Goal: Task Accomplishment & Management: Manage account settings

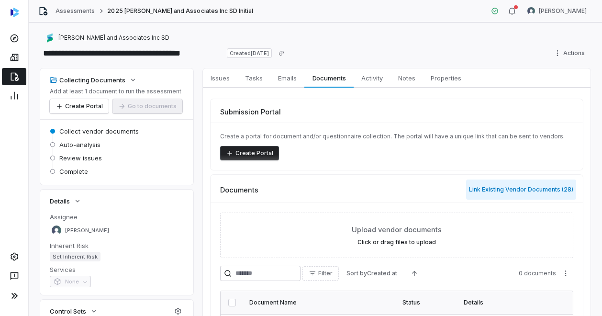
click at [496, 190] on button "Link Existing Vendor Documents ( 28 )" at bounding box center [521, 189] width 110 height 20
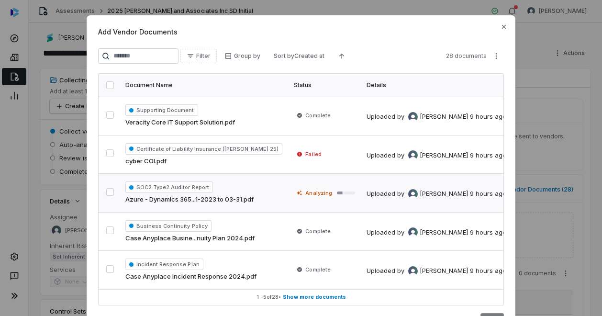
click at [108, 188] on button "button" at bounding box center [110, 192] width 8 height 8
click at [107, 149] on button "button" at bounding box center [110, 153] width 8 height 8
click at [492, 56] on div "Add Vendor Documents Filter Group by Sort by Created at 28 documents Document N…" at bounding box center [301, 178] width 602 height 357
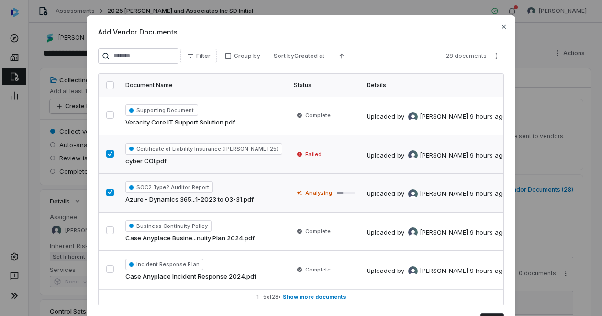
click at [456, 32] on div "Add Vendor Documents Filter Group by Sort by Created at 28 documents Document N…" at bounding box center [301, 178] width 602 height 357
click at [107, 83] on button "button" at bounding box center [110, 85] width 8 height 8
click at [109, 150] on button "button" at bounding box center [110, 154] width 8 height 8
click at [108, 194] on button "button" at bounding box center [110, 192] width 8 height 8
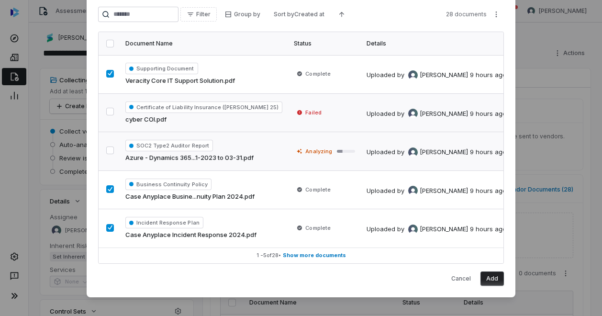
click at [492, 277] on button "Add" at bounding box center [491, 278] width 23 height 14
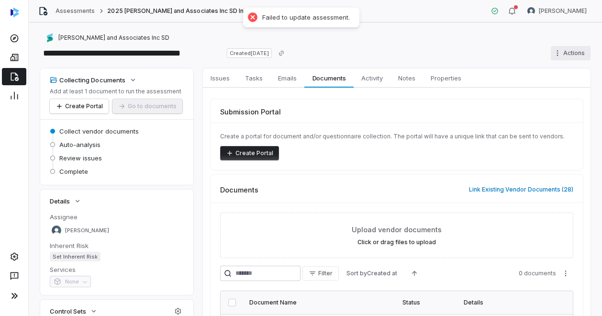
click at [554, 52] on html "**********" at bounding box center [301, 158] width 602 height 316
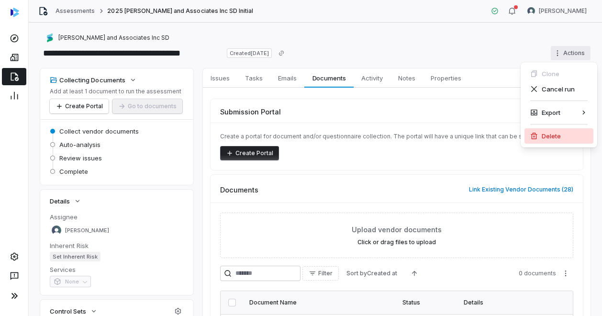
click at [544, 137] on div "Delete" at bounding box center [558, 135] width 69 height 15
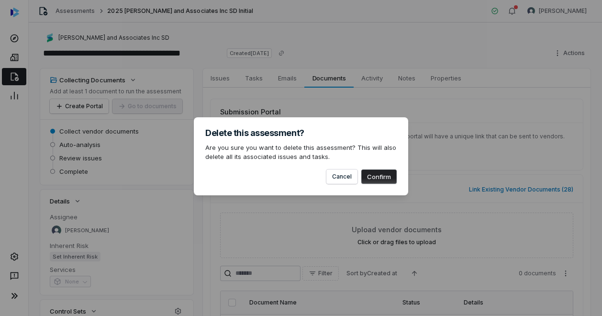
click at [386, 177] on button "Confirm" at bounding box center [378, 176] width 35 height 14
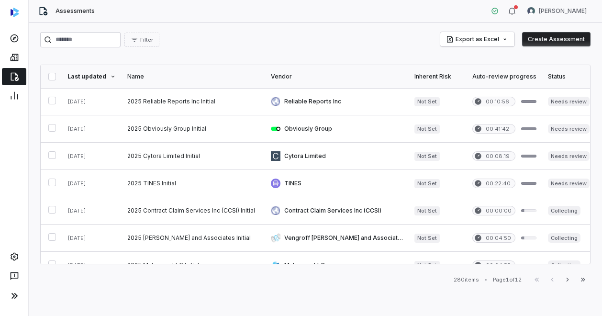
click at [559, 41] on button "Create Assessment" at bounding box center [556, 39] width 68 height 14
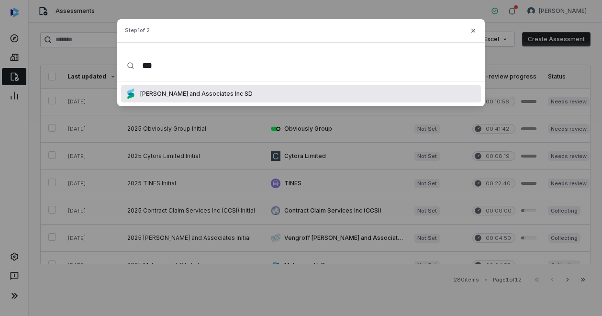
type input "***"
click at [178, 94] on p "[PERSON_NAME] and Associates Inc SD" at bounding box center [194, 94] width 116 height 8
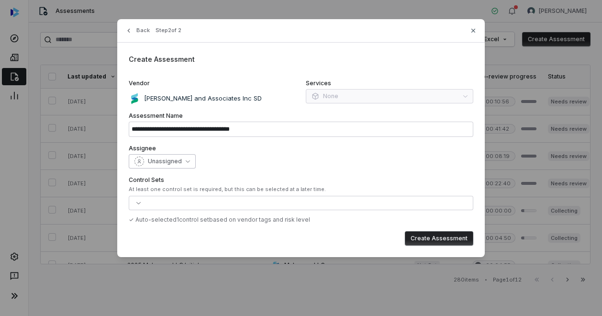
click at [168, 162] on span "Unassigned" at bounding box center [165, 161] width 34 height 8
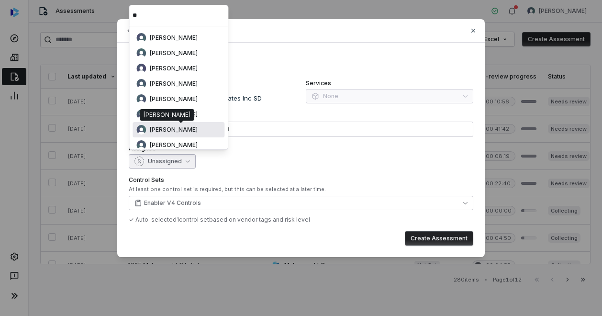
type input "**"
click at [177, 131] on span "[PERSON_NAME]" at bounding box center [174, 130] width 48 height 8
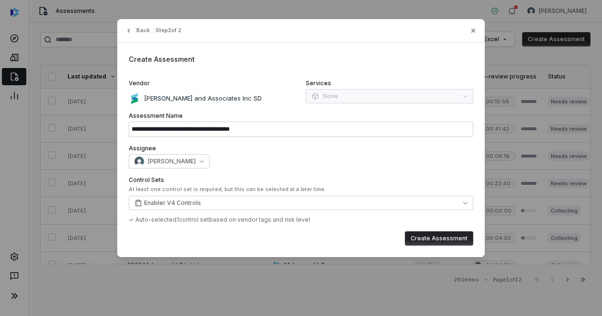
click at [438, 235] on button "Create Assessment" at bounding box center [439, 238] width 68 height 14
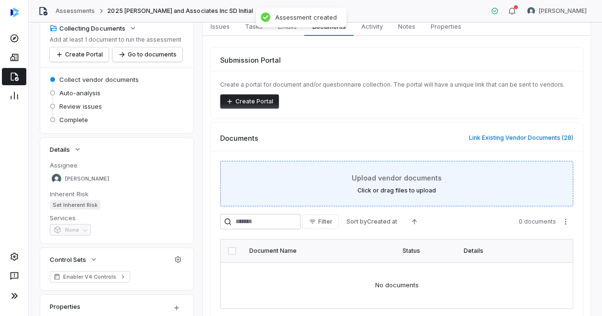
scroll to position [51, 0]
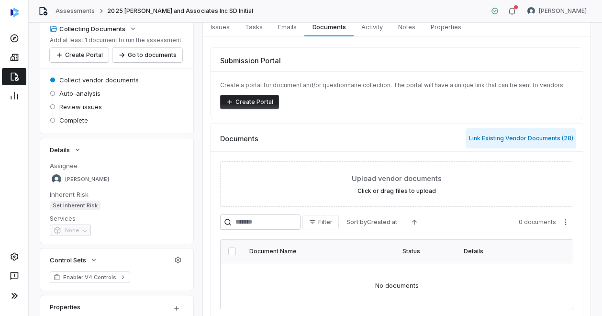
click at [489, 134] on button "Link Existing Vendor Documents ( 28 )" at bounding box center [521, 138] width 110 height 20
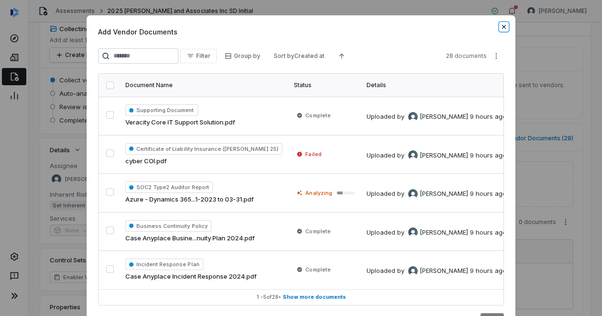
click at [500, 26] on icon "button" at bounding box center [504, 27] width 8 height 8
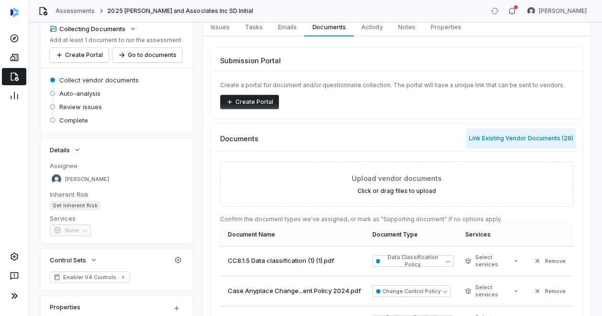
click at [506, 141] on button "Link Existing Vendor Documents ( 28 )" at bounding box center [521, 138] width 110 height 20
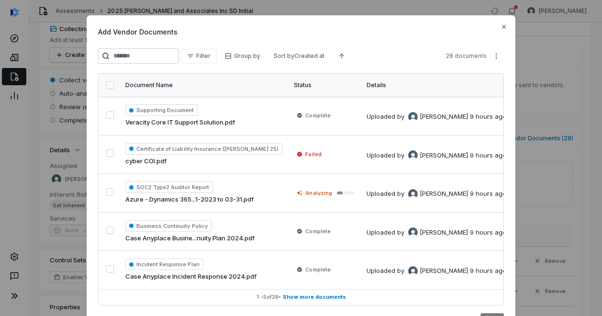
click at [107, 88] on button "button" at bounding box center [110, 85] width 8 height 8
click at [494, 55] on div "Add Vendor Documents Filter Group by Sort by Created at 28 documents Document N…" at bounding box center [301, 178] width 602 height 357
click at [574, 81] on div "Add Vendor Documents Filter Group by Sort by Created at 28 documents Document N…" at bounding box center [301, 178] width 602 height 357
drag, startPoint x: 319, startPoint y: 32, endPoint x: 173, endPoint y: 37, distance: 146.0
click at [173, 37] on div "Add Vendor Documents Filter Group by Sort by Created at 28 documents Document N…" at bounding box center [301, 176] width 429 height 323
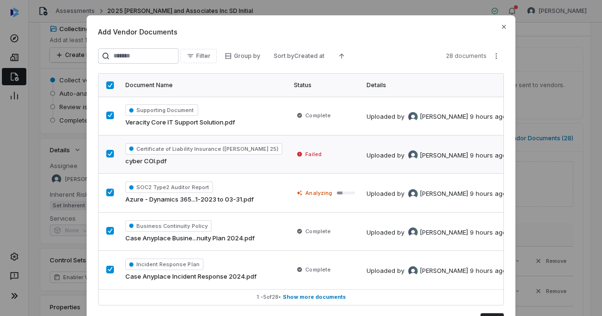
scroll to position [0, 0]
click at [500, 27] on icon "button" at bounding box center [504, 27] width 8 height 8
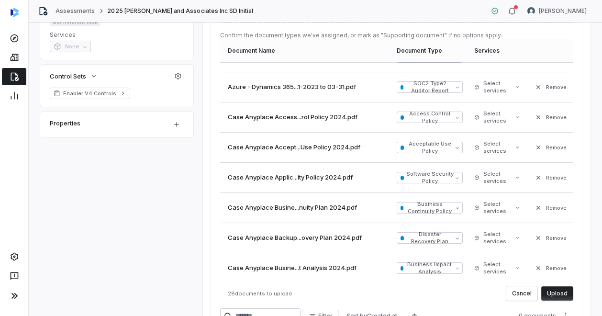
scroll to position [331, 0]
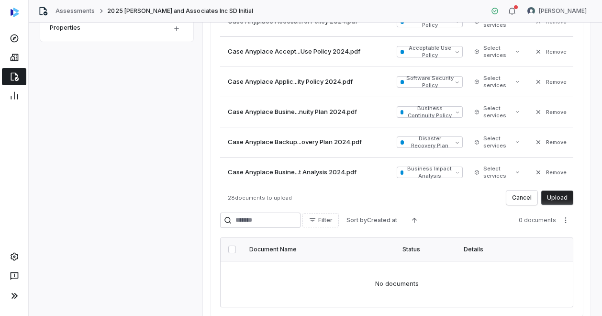
click at [550, 196] on button "Upload" at bounding box center [557, 197] width 32 height 14
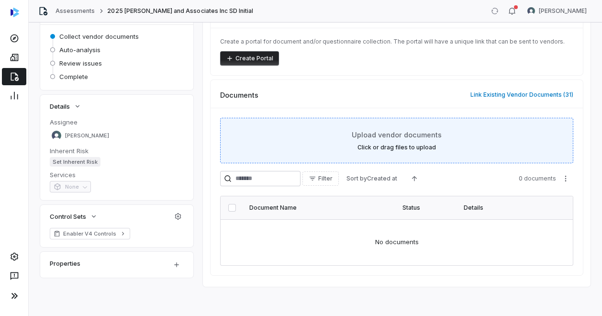
scroll to position [27, 0]
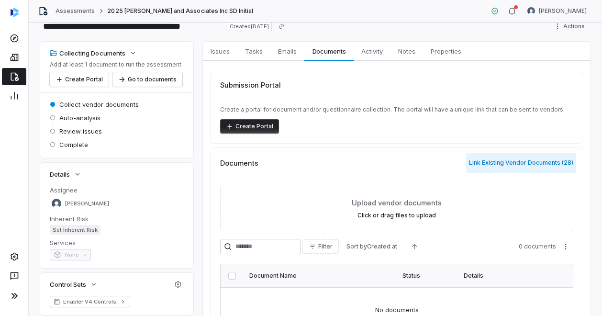
click at [480, 162] on button "Link Existing Vendor Documents ( 28 )" at bounding box center [521, 163] width 110 height 20
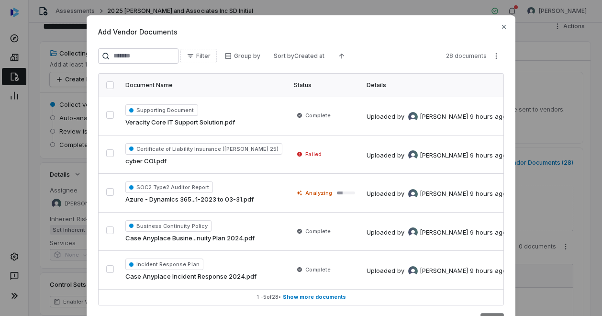
scroll to position [45, 0]
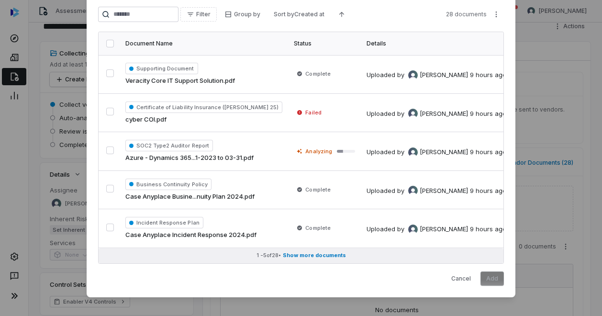
click at [308, 252] on span "Show more documents" at bounding box center [314, 255] width 63 height 7
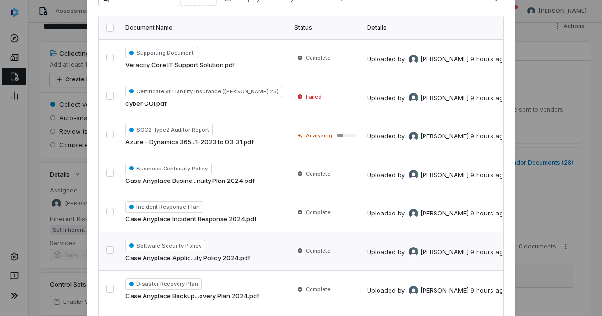
scroll to position [0, 0]
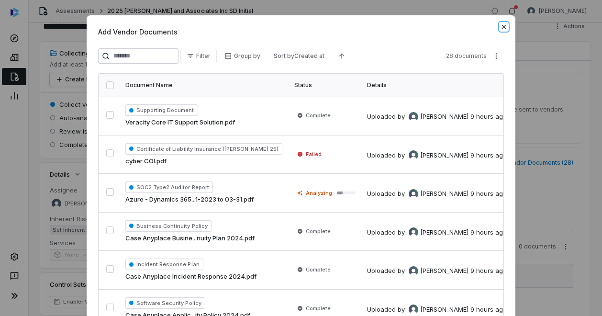
click at [501, 25] on icon "button" at bounding box center [504, 27] width 8 height 8
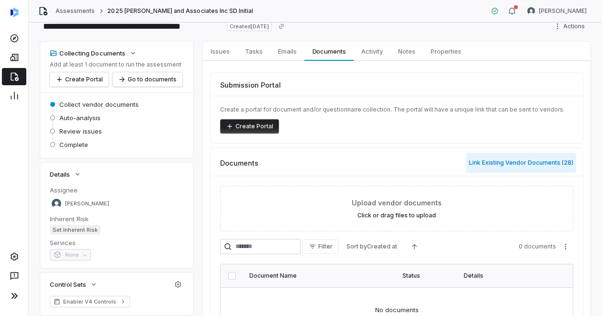
click at [484, 164] on button "Link Existing Vendor Documents ( 28 )" at bounding box center [521, 163] width 110 height 20
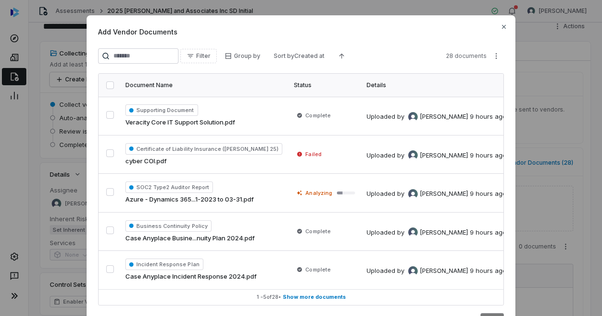
click at [106, 84] on button "button" at bounding box center [110, 85] width 8 height 8
click at [493, 53] on div "Add Vendor Documents Filter Group by Sort by Created at 28 documents Document N…" at bounding box center [301, 178] width 602 height 357
click at [503, 24] on div "Add Vendor Documents Filter Group by Sort by Created at 28 documents Document N…" at bounding box center [301, 178] width 602 height 357
click at [500, 26] on icon "button" at bounding box center [504, 27] width 8 height 8
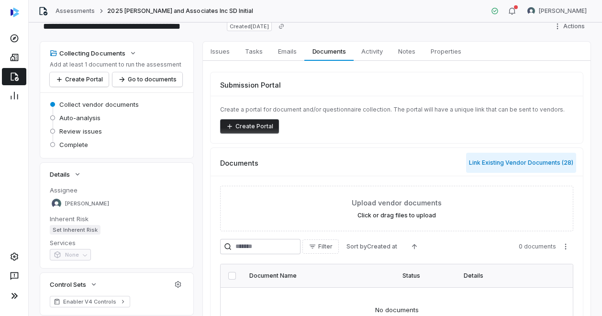
click at [526, 160] on button "Link Existing Vendor Documents ( 28 )" at bounding box center [521, 163] width 110 height 20
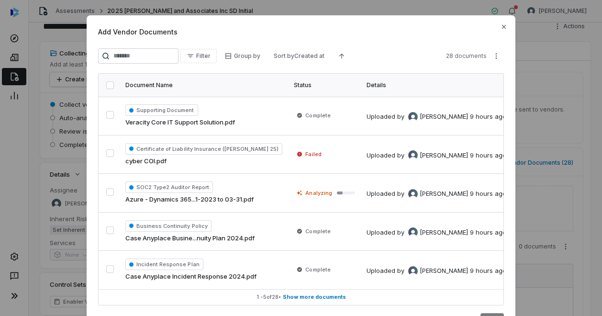
drag, startPoint x: 277, startPoint y: 28, endPoint x: 133, endPoint y: 29, distance: 144.5
click at [133, 29] on span "Add Vendor Documents" at bounding box center [301, 32] width 406 height 10
click at [495, 56] on div "Add Vendor Documents Filter Group by Sort by Created at 28 documents Document N…" at bounding box center [301, 178] width 602 height 357
click at [535, 91] on div "Add Vendor Documents Filter Group by Sort by Created at 28 documents Document N…" at bounding box center [301, 178] width 602 height 357
click at [106, 85] on button "button" at bounding box center [110, 85] width 8 height 8
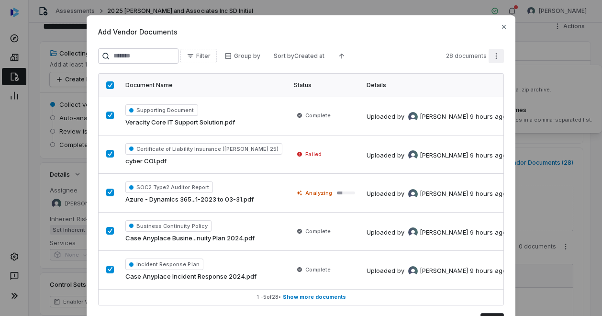
click at [493, 55] on div "Add Vendor Documents Filter Group by Sort by Created at 28 documents Document N…" at bounding box center [301, 178] width 602 height 357
click at [538, 120] on div "Add Vendor Documents Filter Group by Sort by Created at 28 documents Document N…" at bounding box center [301, 178] width 602 height 357
drag, startPoint x: 177, startPoint y: 121, endPoint x: 415, endPoint y: 51, distance: 248.1
click at [415, 51] on div "Filter Group by Sort by Created at 28 documents" at bounding box center [301, 55] width 406 height 15
click at [396, 44] on div "Add Vendor Documents Filter Group by Sort by Created at 28 documents Document N…" at bounding box center [301, 176] width 429 height 323
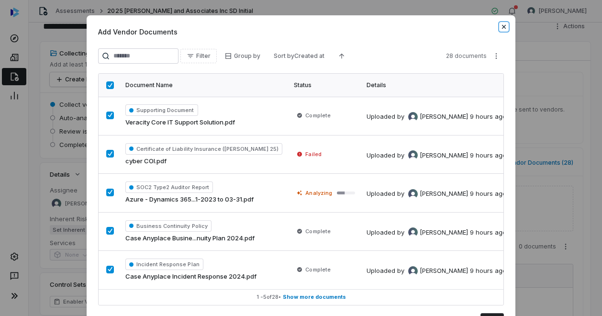
click at [504, 24] on icon "button" at bounding box center [504, 27] width 8 height 8
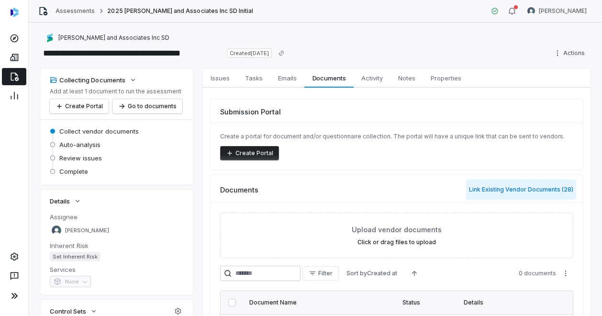
click at [494, 188] on button "Link Existing Vendor Documents ( 28 )" at bounding box center [521, 189] width 110 height 20
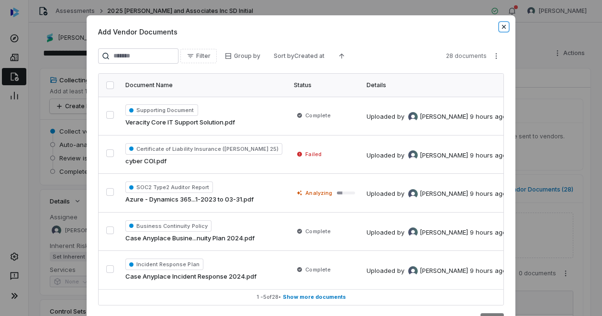
click at [502, 26] on icon "button" at bounding box center [504, 27] width 8 height 8
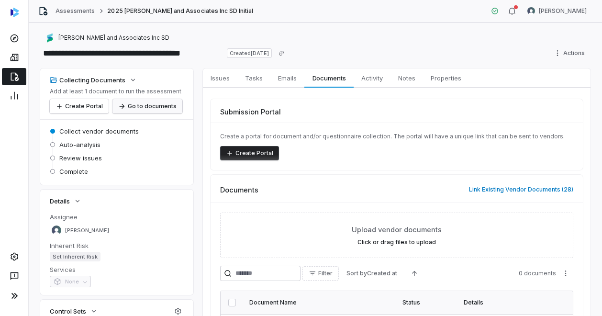
click at [139, 108] on button "Go to documents" at bounding box center [147, 106] width 70 height 14
click at [380, 77] on span "Activity" at bounding box center [371, 78] width 29 height 12
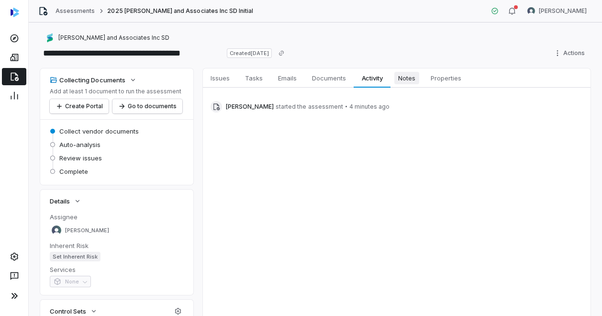
click at [413, 79] on span "Notes" at bounding box center [406, 78] width 25 height 12
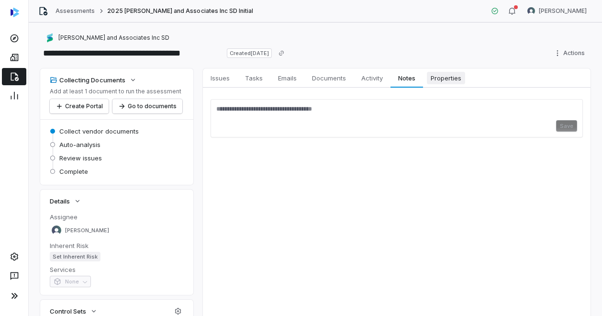
click at [454, 80] on span "Properties" at bounding box center [446, 78] width 38 height 12
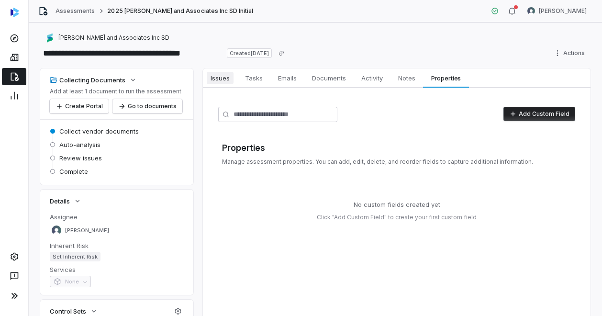
click at [216, 79] on span "Issues" at bounding box center [220, 78] width 27 height 12
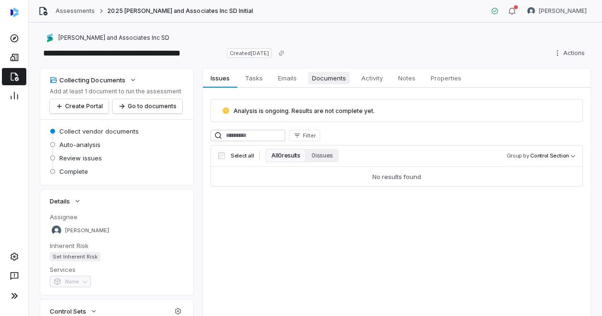
click at [320, 75] on span "Documents" at bounding box center [329, 78] width 42 height 12
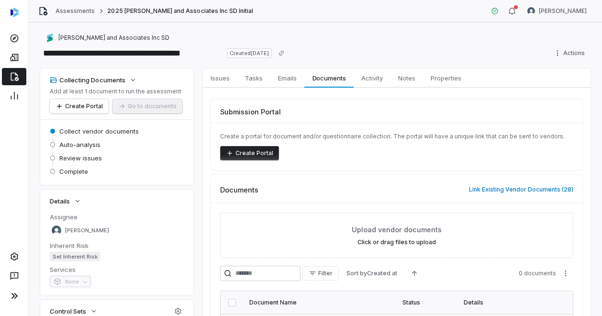
scroll to position [95, 0]
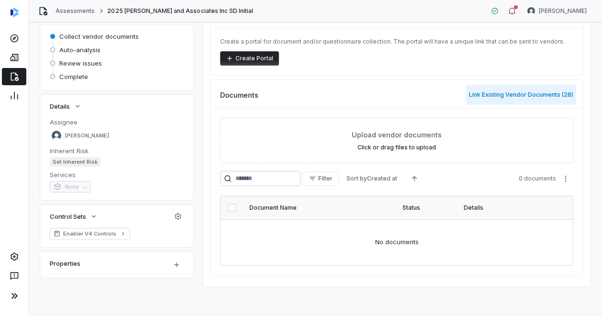
click at [511, 93] on button "Link Existing Vendor Documents ( 28 )" at bounding box center [521, 95] width 110 height 20
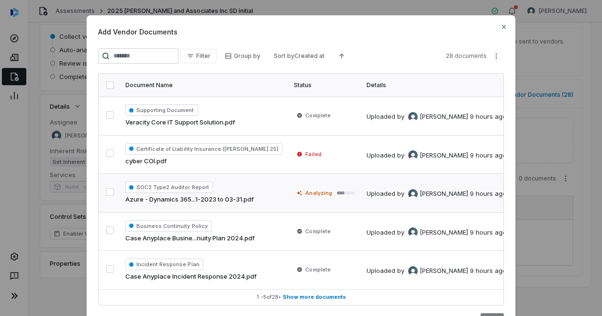
scroll to position [45, 0]
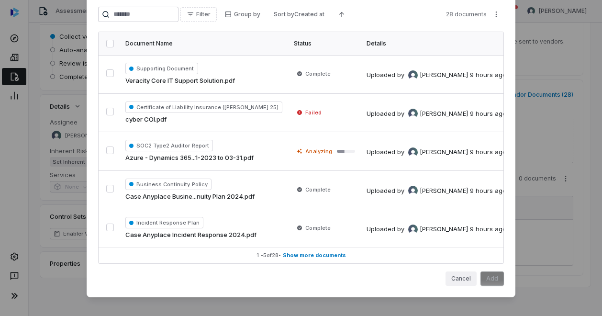
click at [459, 279] on button "Cancel" at bounding box center [460, 278] width 31 height 14
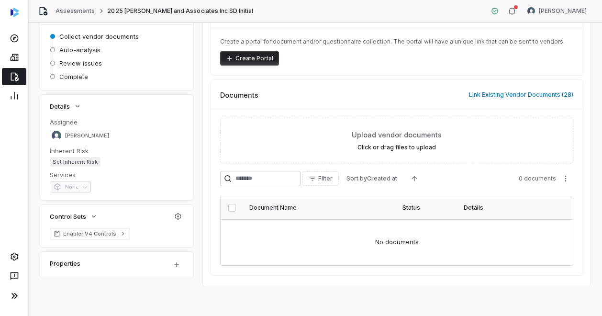
scroll to position [0, 0]
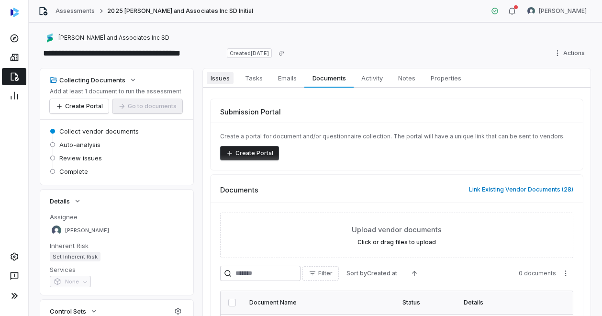
click at [226, 77] on span "Issues" at bounding box center [220, 78] width 27 height 12
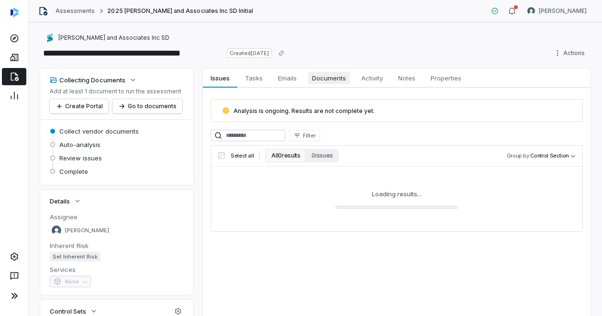
click at [330, 76] on span "Documents" at bounding box center [329, 78] width 42 height 12
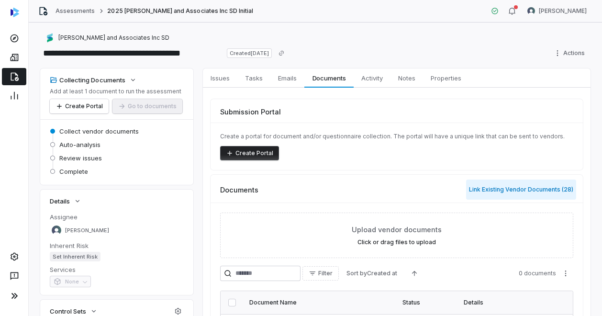
click at [530, 196] on button "Link Existing Vendor Documents ( 28 )" at bounding box center [521, 189] width 110 height 20
